Goal: Information Seeking & Learning: Learn about a topic

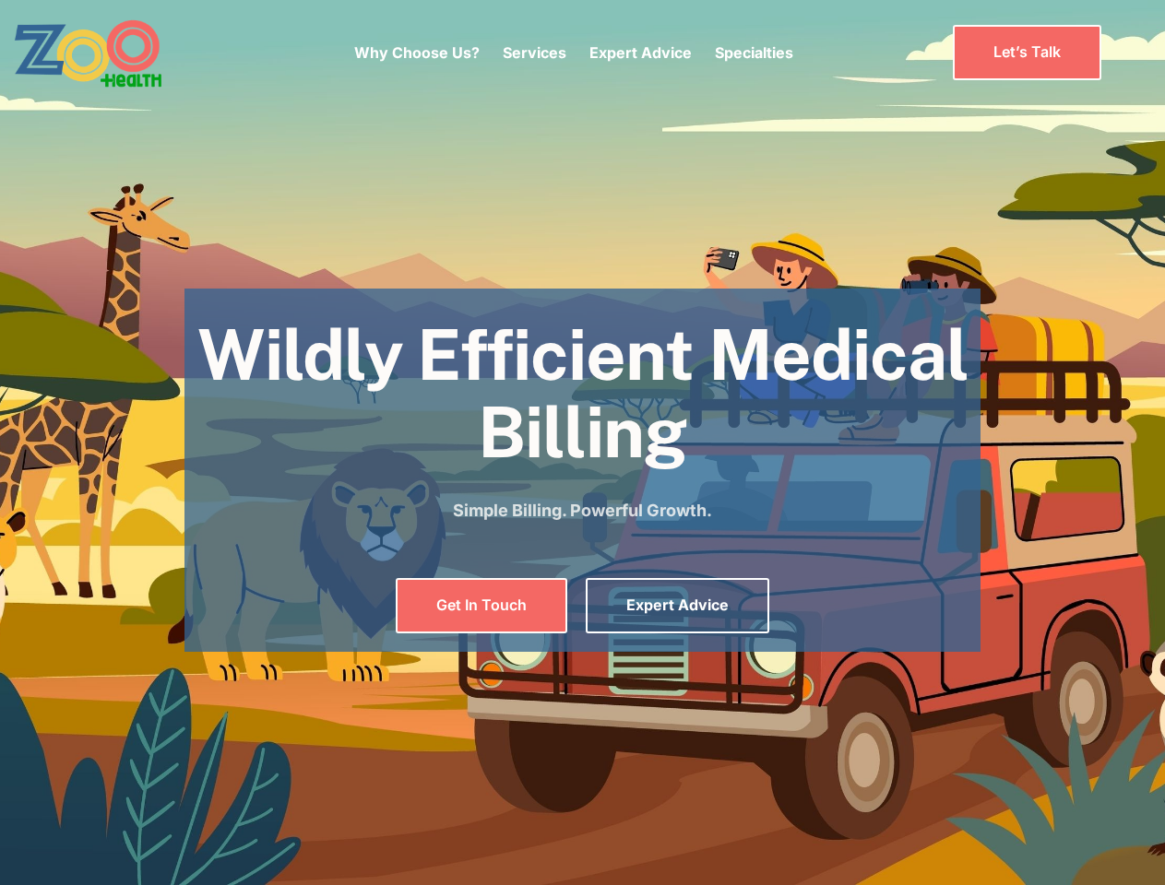
click at [573, 53] on div "Why Choose Us? Services Chronic Care Management Contract Optimization Denial An…" at bounding box center [573, 52] width 439 height 77
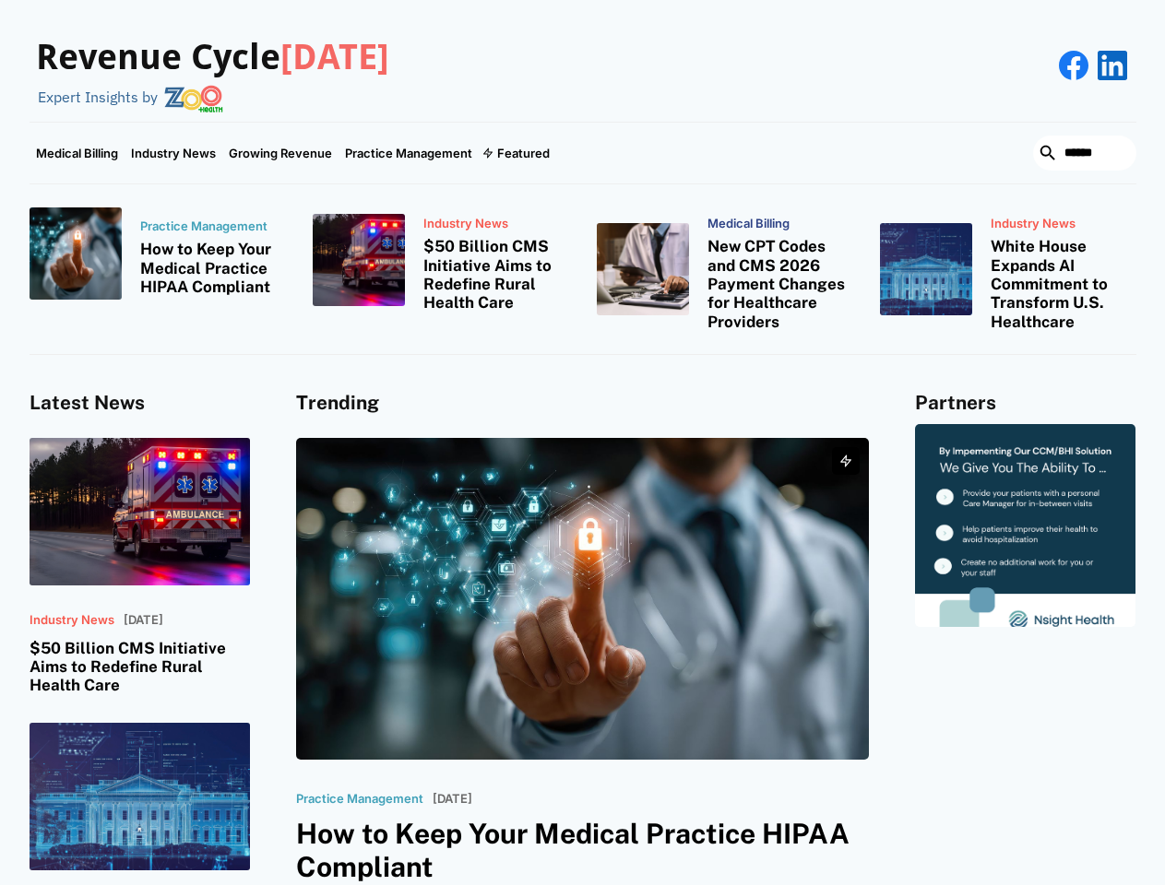
click at [514, 153] on div "Featured" at bounding box center [523, 153] width 53 height 15
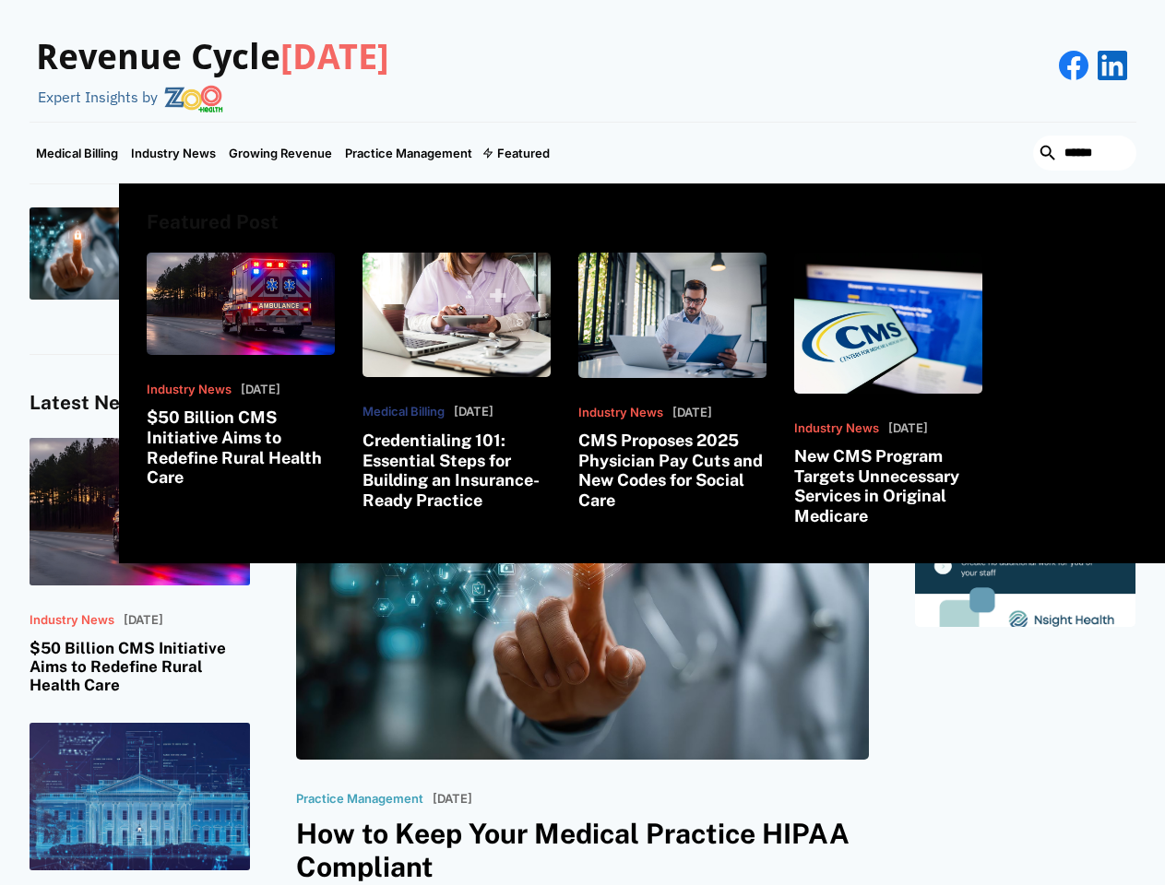
click at [964, 884] on html "Revenue Cycle Today Expert Insights by Medical Billing Industry News Growing Re…" at bounding box center [582, 442] width 1165 height 885
